Goal: Task Accomplishment & Management: Complete application form

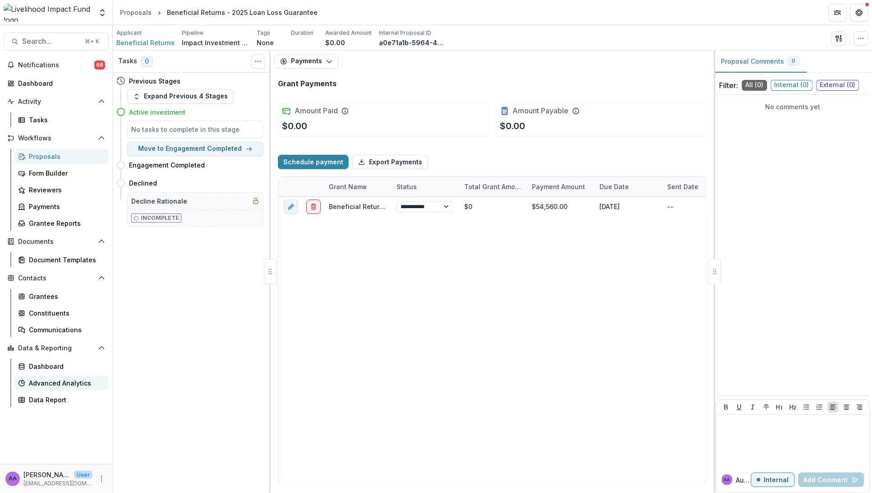
click at [46, 379] on div "Advanced Analytics" at bounding box center [65, 382] width 73 height 9
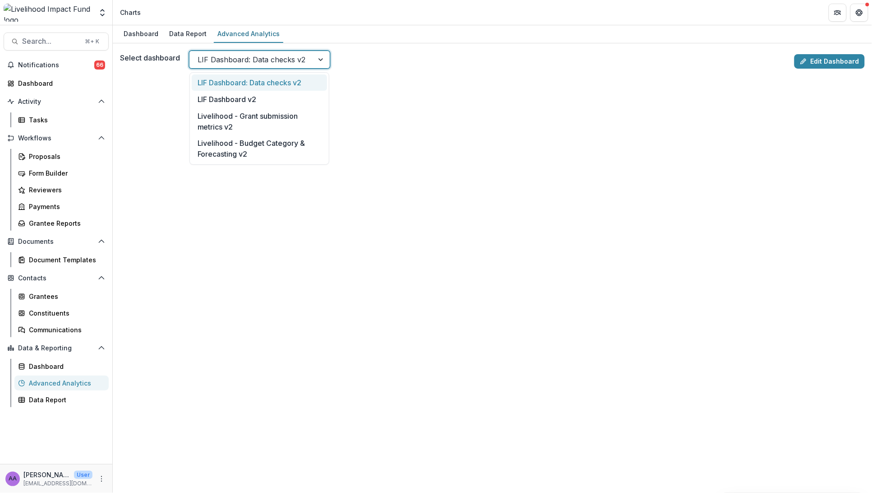
click at [297, 60] on div at bounding box center [252, 59] width 108 height 13
click at [823, 62] on link "Edit Dashboard" at bounding box center [830, 61] width 70 height 14
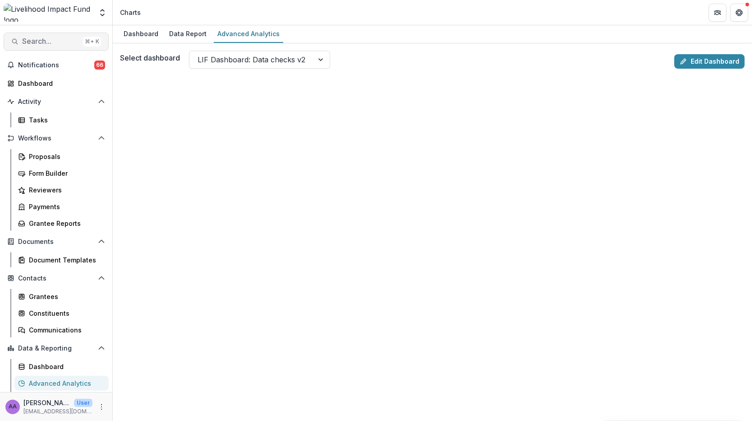
click at [60, 45] on span "Search..." at bounding box center [50, 41] width 57 height 9
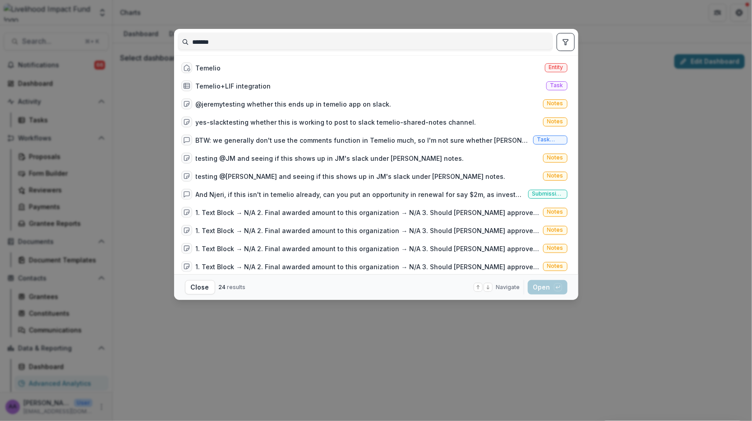
drag, startPoint x: 224, startPoint y: 42, endPoint x: 179, endPoint y: 42, distance: 45.1
click at [179, 42] on input "*******" at bounding box center [365, 42] width 375 height 14
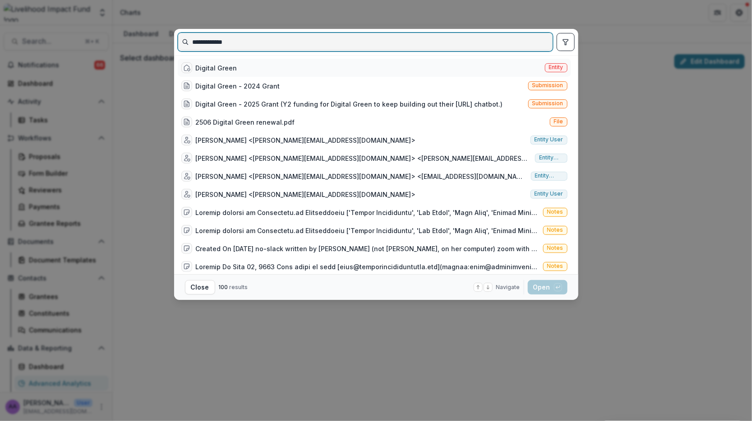
type input "**********"
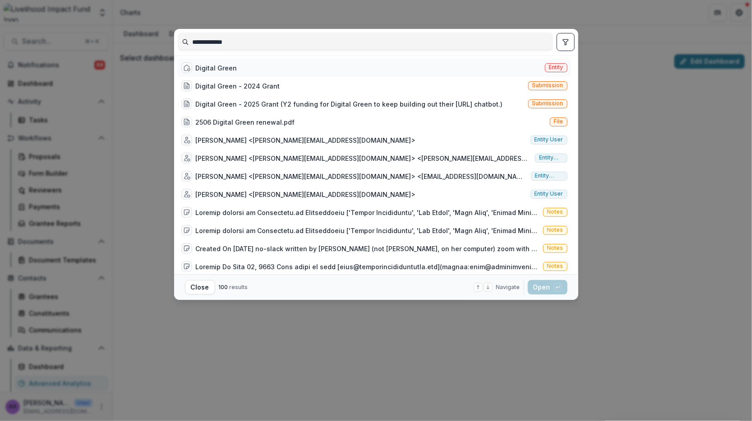
click at [249, 68] on div "Digital Green Entity" at bounding box center [375, 68] width 394 height 18
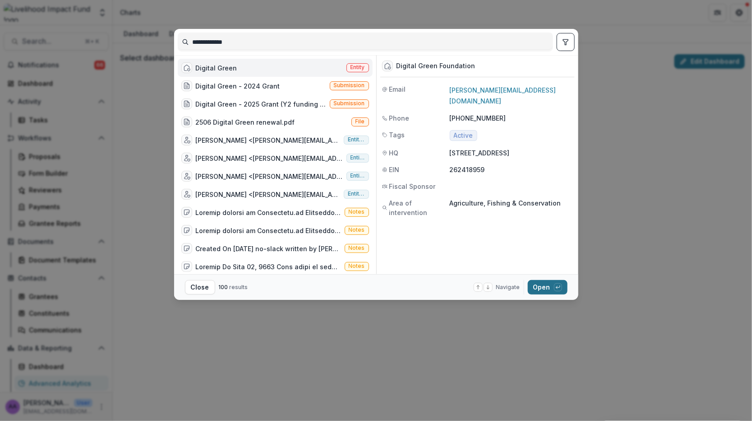
click at [547, 289] on button "Open with enter key" at bounding box center [548, 287] width 40 height 14
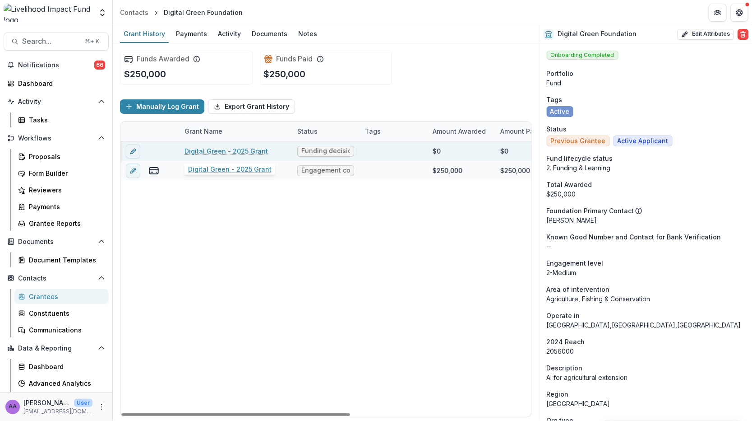
click at [242, 148] on link "Digital Green - 2025 Grant" at bounding box center [226, 150] width 83 height 9
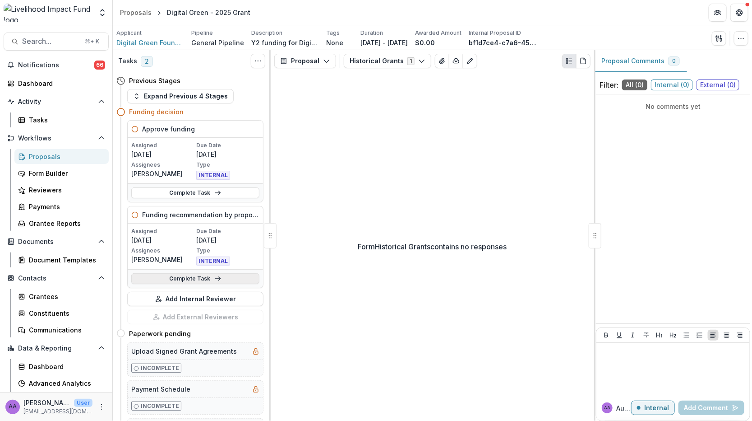
click at [196, 276] on link "Complete Task" at bounding box center [195, 278] width 128 height 11
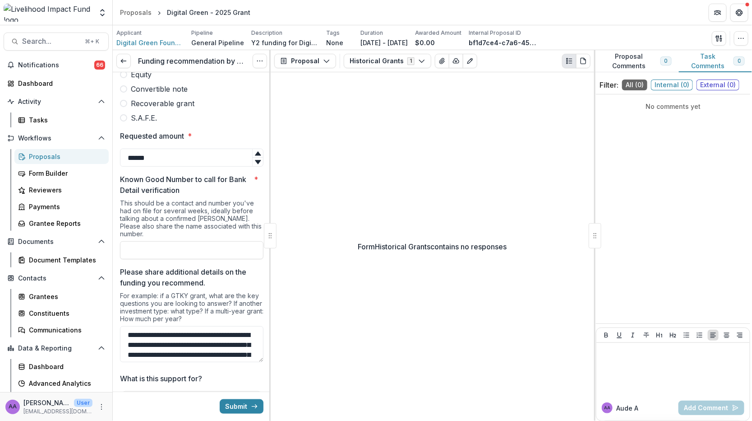
scroll to position [339, 0]
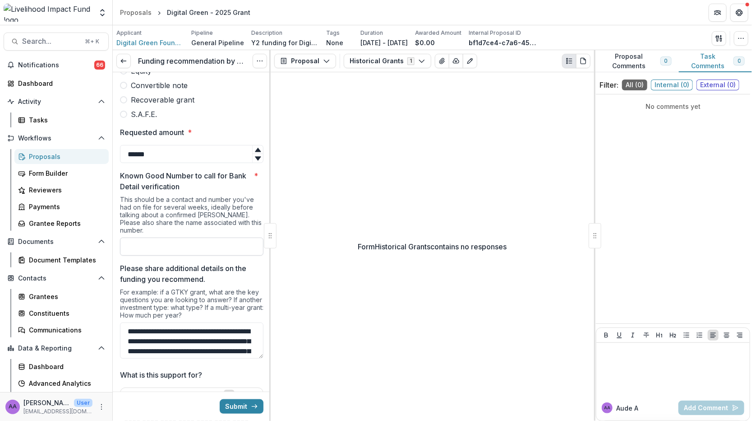
click at [195, 237] on input "Known Good Number to call for Bank Detail verification *" at bounding box center [192, 246] width 144 height 18
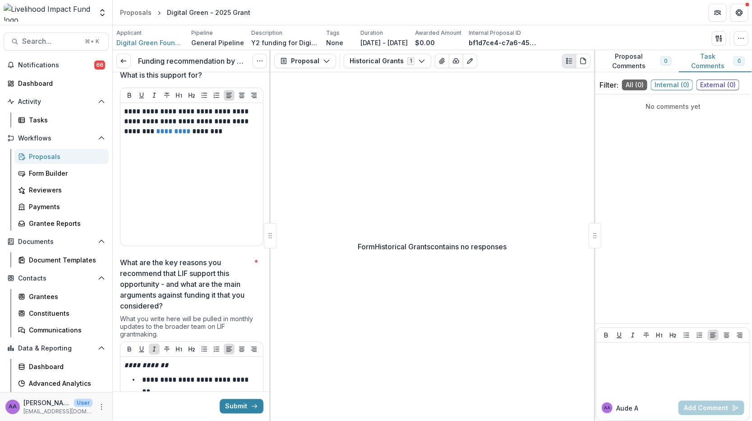
scroll to position [646, 0]
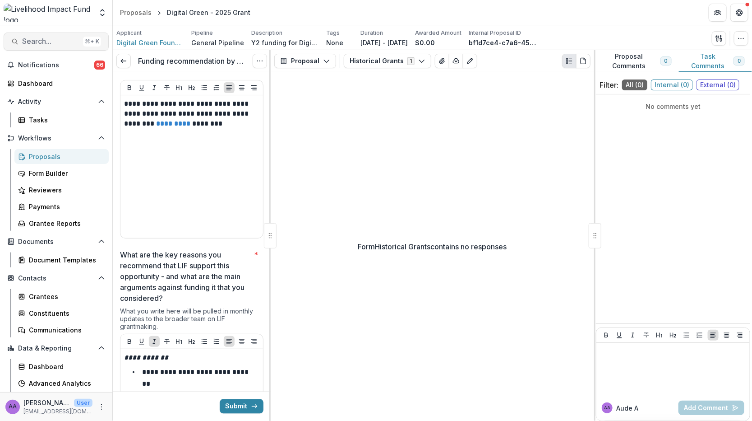
click at [52, 42] on span "Search..." at bounding box center [50, 41] width 57 height 9
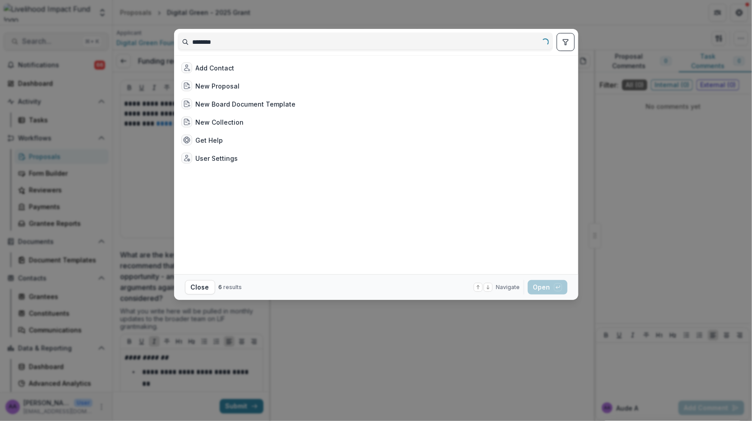
type input "********"
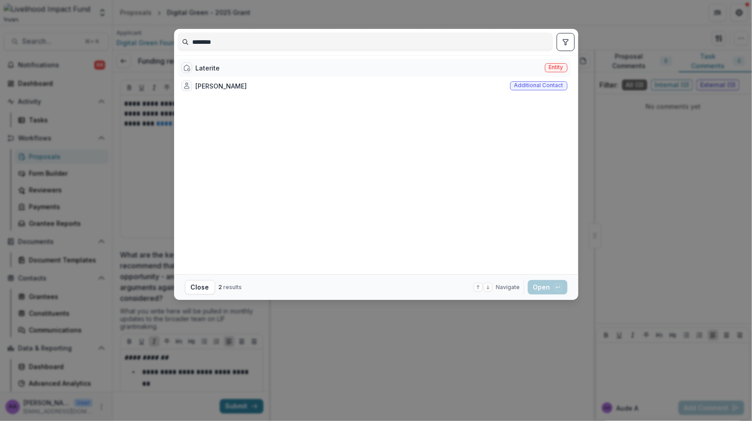
click at [219, 73] on div "Laterite Entity" at bounding box center [375, 68] width 394 height 18
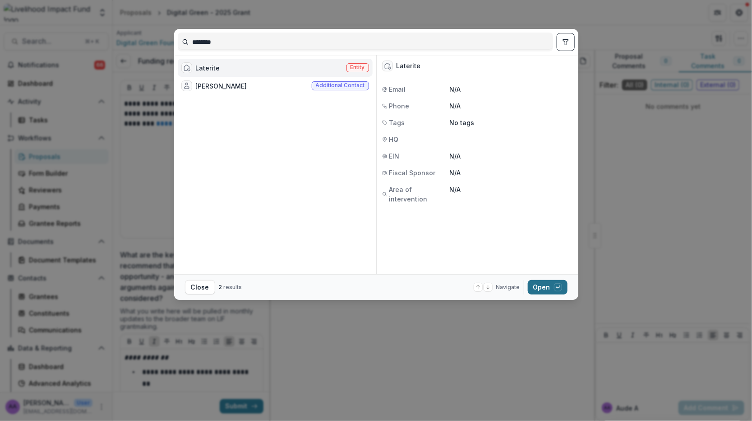
click at [535, 285] on button "Open with enter key" at bounding box center [548, 287] width 40 height 14
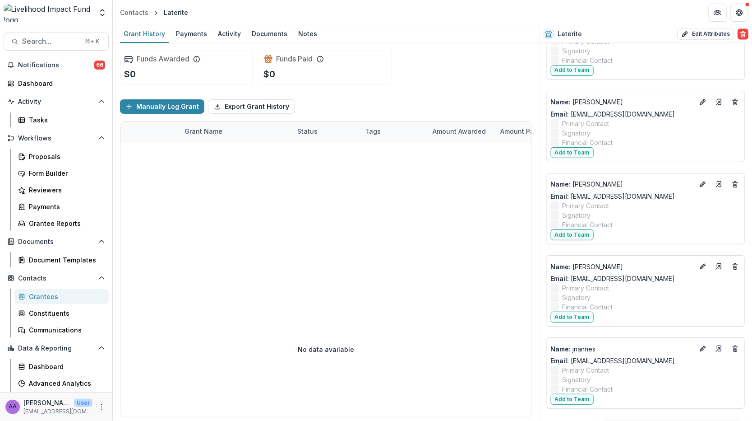
scroll to position [755, 0]
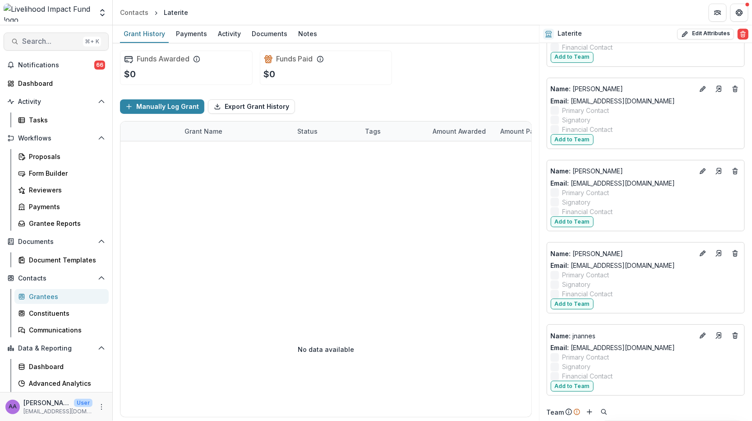
click at [58, 38] on span "Search..." at bounding box center [50, 41] width 57 height 9
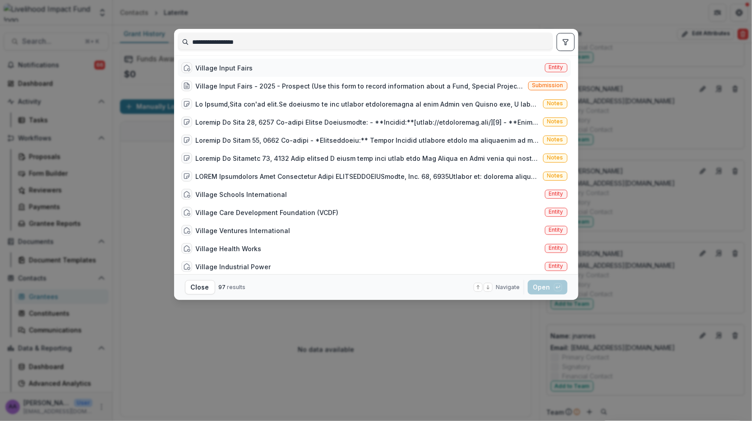
type input "**********"
click at [231, 74] on div "Village Input Fairs Entity" at bounding box center [375, 68] width 394 height 18
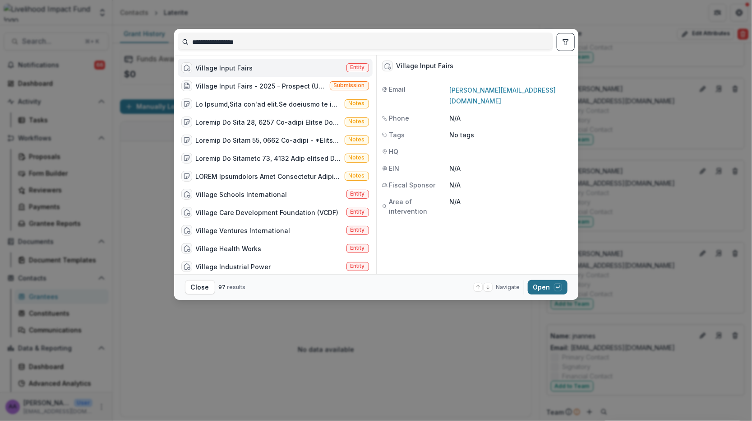
click at [547, 290] on button "Open with enter key" at bounding box center [548, 287] width 40 height 14
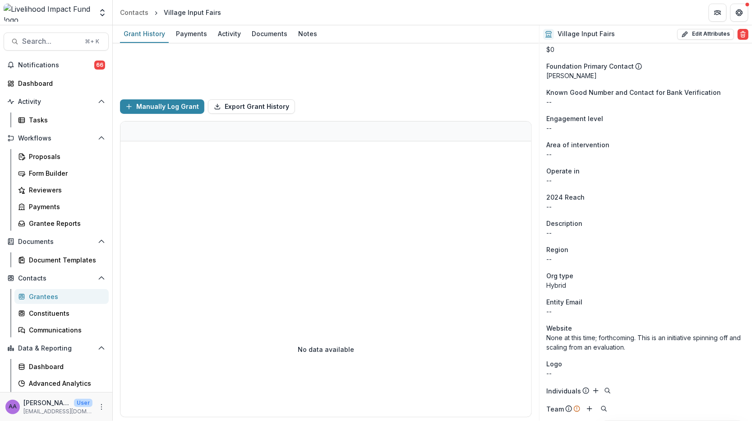
scroll to position [213, 0]
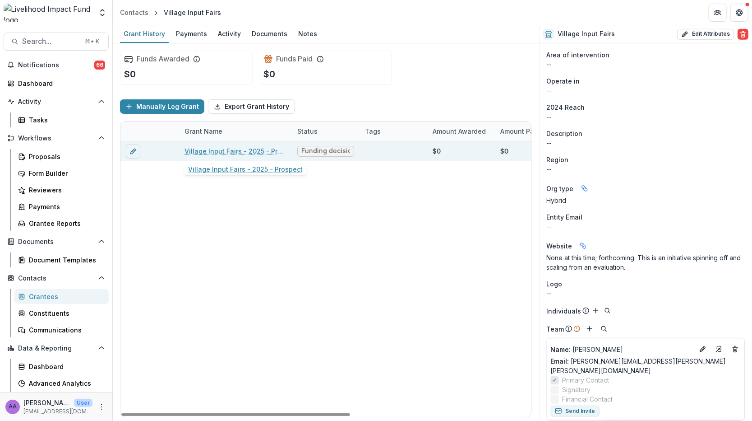
click at [265, 149] on link "Village Input Fairs - 2025 - Prospect" at bounding box center [236, 150] width 102 height 9
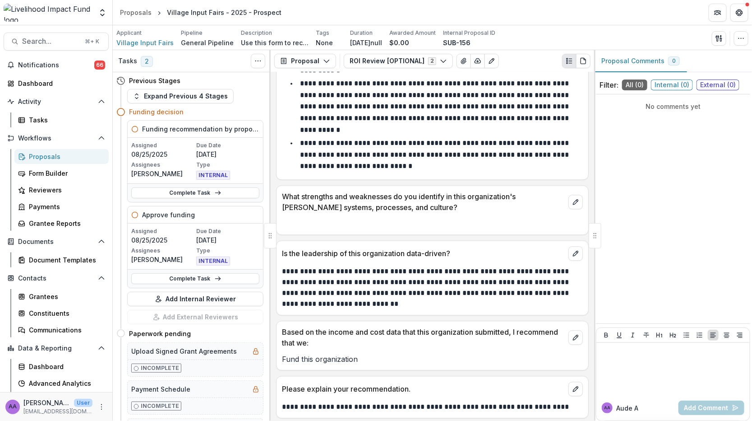
scroll to position [923, 0]
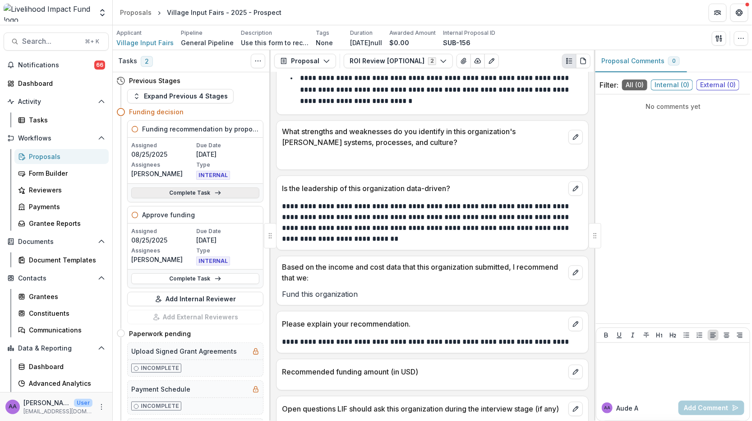
click at [201, 193] on link "Complete Task" at bounding box center [195, 192] width 128 height 11
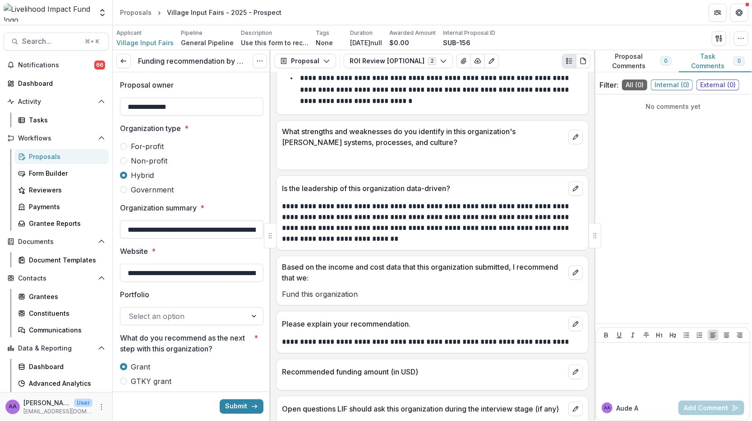
click at [204, 227] on input "**********" at bounding box center [192, 229] width 144 height 18
